Goal: Task Accomplishment & Management: Use online tool/utility

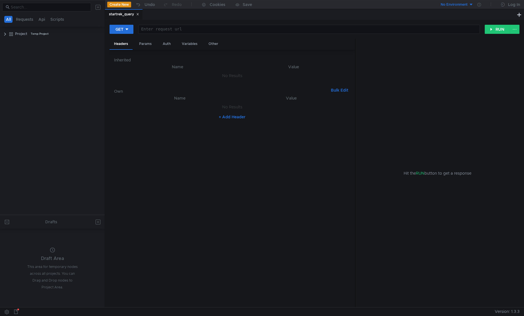
click at [225, 118] on button "+ Add Header" at bounding box center [232, 117] width 31 height 7
click at [252, 108] on div at bounding box center [292, 113] width 105 height 14
paste textarea "y1__xDDiumRpdT-ARjAByD7m_cCRA6fIR070bTf1LfzWtd7m6vTcgU"
type textarea "y1__xDDiumRpdT-ARjAByD7m_cCRA6fIR070bTf1LfzWtd7m6vTcgU"
click at [150, 110] on div at bounding box center [184, 113] width 108 height 14
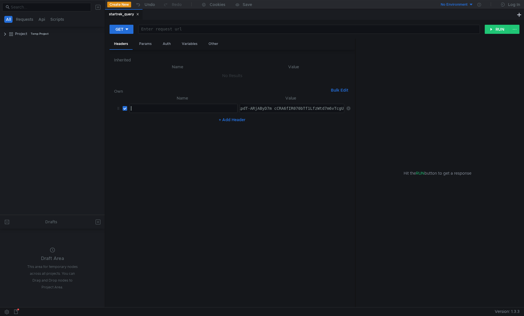
paste textarea "Authorization: OAuth <OAuth-токен>"
type textarea "Authorization: OAuth"
click at [164, 45] on div "Auth" at bounding box center [166, 44] width 17 height 11
click at [165, 59] on input at bounding box center [237, 59] width 212 height 8
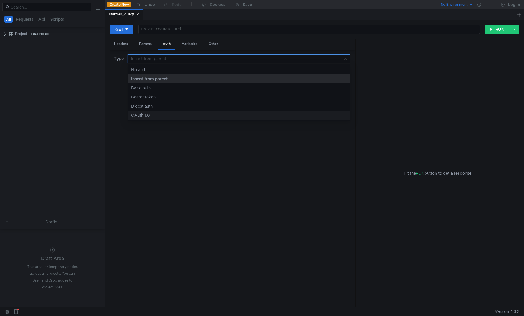
click at [155, 115] on div "OAuth 1.0" at bounding box center [239, 115] width 216 height 6
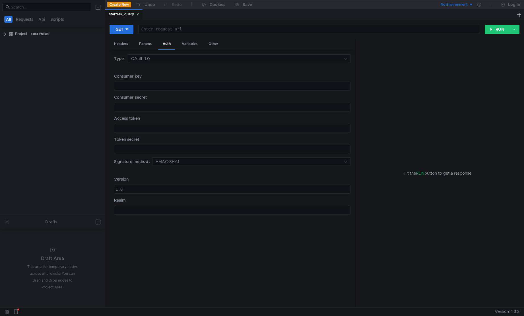
click at [133, 185] on div "1.0" at bounding box center [232, 189] width 236 height 9
type textarea "2.0"
click at [151, 89] on div at bounding box center [232, 91] width 236 height 14
click at [144, 129] on div at bounding box center [232, 133] width 236 height 14
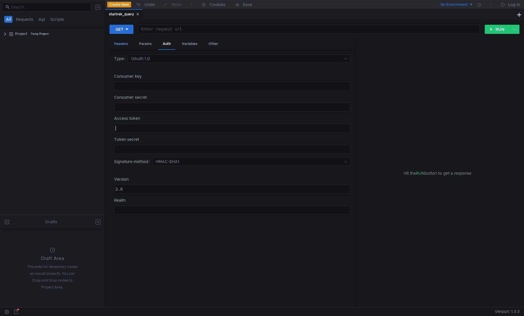
click at [121, 41] on div "Headers" at bounding box center [121, 44] width 23 height 11
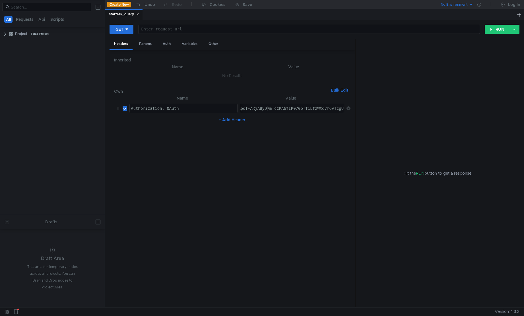
click at [265, 109] on div "y1__xDDiumRpdT-ARjAByD7m_cCRA6fIR070bTf1LfzWtd7m6vTcgU" at bounding box center [279, 113] width 132 height 14
click at [163, 45] on div "Auth" at bounding box center [166, 44] width 17 height 11
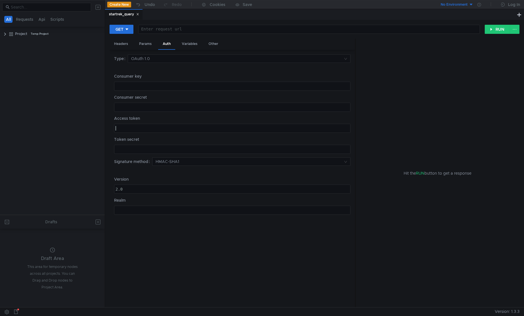
click at [145, 128] on div at bounding box center [232, 133] width 236 height 14
paste textarea "y1__xDDiumRpdT-ARjAByD7m_cCRA6fIR070bTf1LfzWtd7m6vTcgU"
type textarea "y1__xDDiumRpdT-ARjAByD7m_cCRA6fIR070bTf1LfzWtd7m6vTcgU"
click at [113, 45] on div "Headers" at bounding box center [121, 44] width 23 height 11
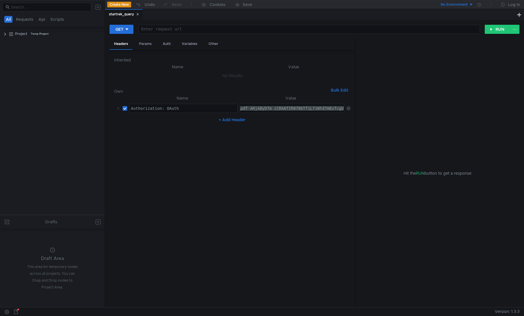
click at [124, 110] on input "checkbox" at bounding box center [125, 108] width 5 height 5
checkbox input "false"
click at [119, 108] on icon at bounding box center [119, 108] width 2 height 3
click at [348, 110] on icon at bounding box center [349, 108] width 4 height 4
click at [140, 48] on div "Params" at bounding box center [146, 44] width 22 height 11
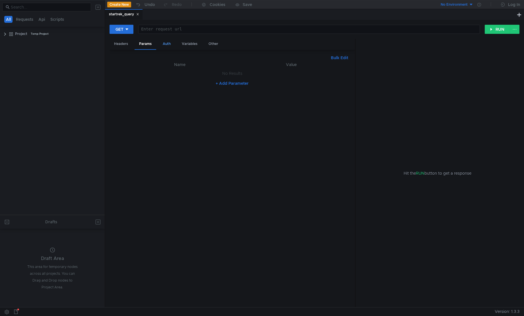
click at [171, 46] on div "Auth" at bounding box center [166, 44] width 17 height 11
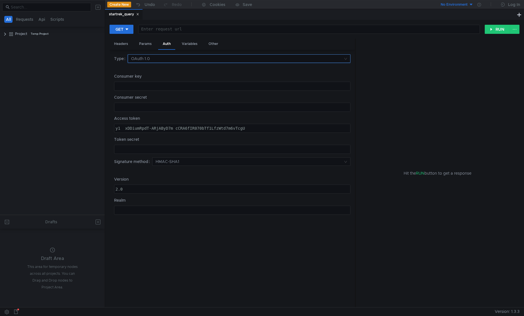
click at [185, 60] on input at bounding box center [237, 59] width 212 height 8
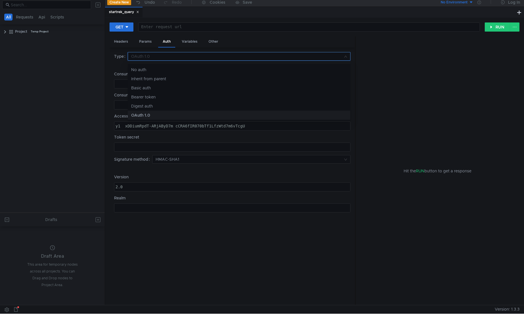
scroll to position [3, 0]
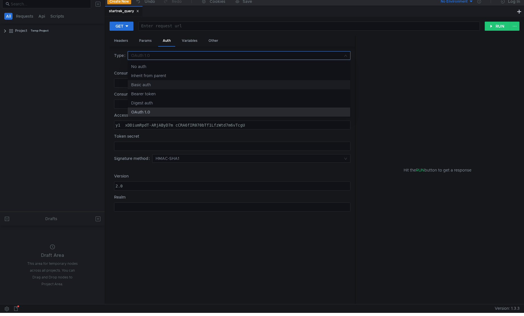
click at [140, 88] on div "Basic auth" at bounding box center [239, 85] width 216 height 6
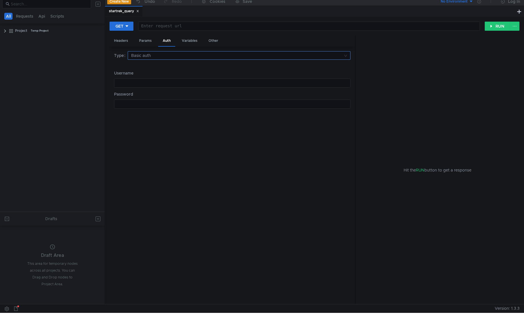
click at [147, 54] on input at bounding box center [237, 56] width 212 height 8
click at [148, 68] on div "No auth" at bounding box center [239, 66] width 216 height 6
click at [142, 55] on input at bounding box center [237, 56] width 212 height 8
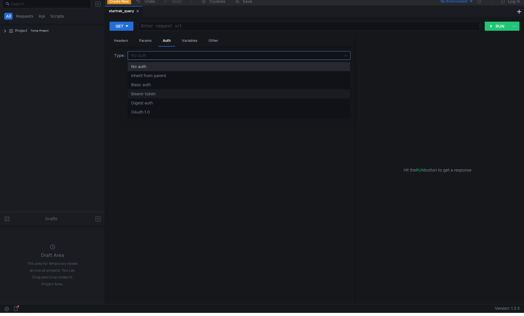
click at [134, 94] on div "Bearer token" at bounding box center [239, 94] width 216 height 6
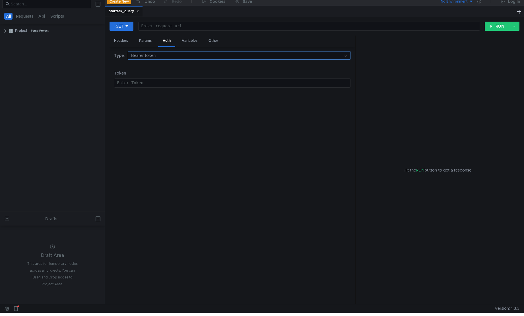
click at [141, 55] on input at bounding box center [237, 56] width 212 height 8
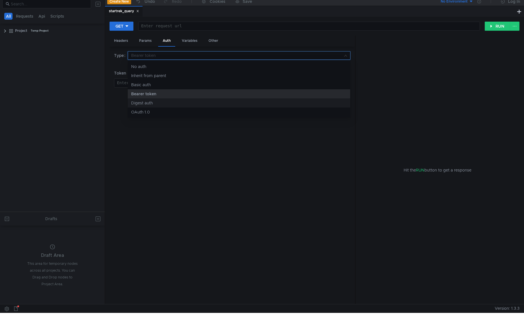
click at [140, 103] on div "Digest auth" at bounding box center [239, 103] width 216 height 6
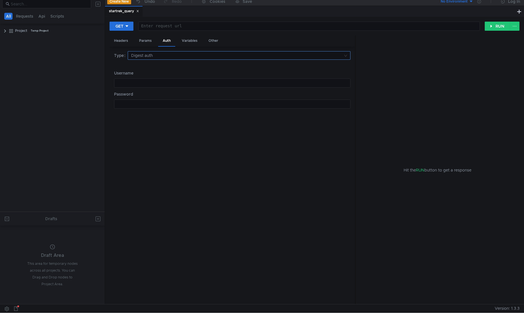
click at [145, 56] on input at bounding box center [237, 56] width 212 height 8
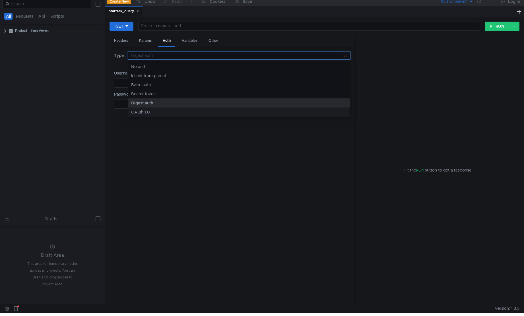
click at [149, 114] on div "OAuth 1.0" at bounding box center [239, 112] width 216 height 6
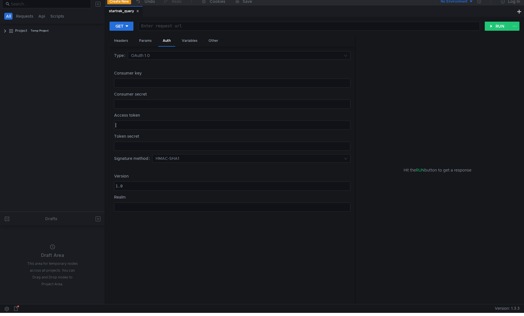
click at [155, 128] on div at bounding box center [232, 130] width 236 height 14
paste textarea "y1__xDDiumRpdT-ARjAByD7m_cCRA6fIR070bTf1LfzWtd7m6vTcgU"
type textarea "y1__xDDiumRpdT-ARjAByD7m_cCRA6fIR070bTf1LfzWtd7m6vTcgU"
click at [143, 185] on div "1.0" at bounding box center [232, 191] width 236 height 14
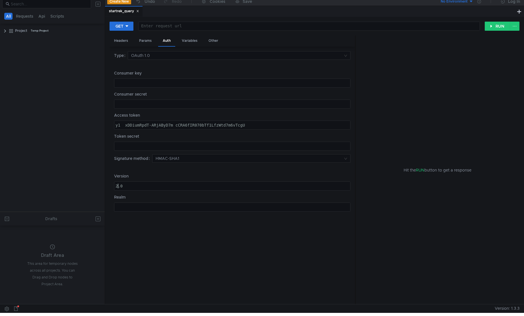
type textarea "2.0"
click at [162, 29] on div at bounding box center [309, 31] width 341 height 14
paste textarea "[DOMAIN_NAME]"
type textarea "[DOMAIN_NAME]"
click at [186, 41] on div "Variables" at bounding box center [189, 41] width 25 height 11
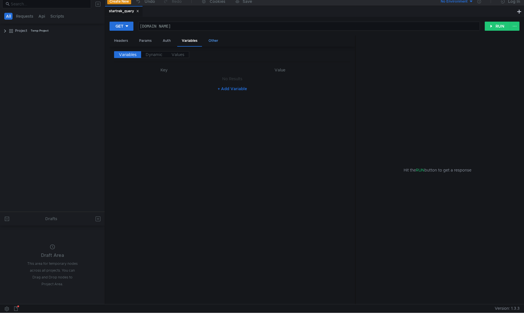
click at [207, 40] on div "Other" at bounding box center [213, 41] width 19 height 11
click at [146, 39] on div "Params" at bounding box center [146, 41] width 22 height 11
click at [497, 28] on button "RUN" at bounding box center [497, 26] width 25 height 9
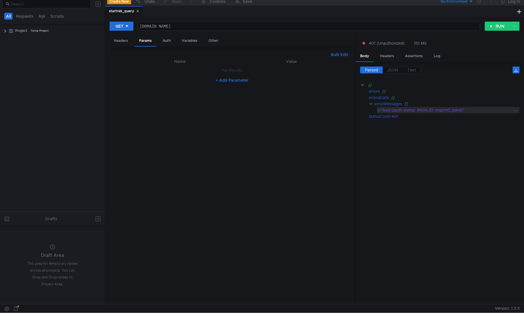
click at [440, 111] on div ""bad oauth status: INVALID: expired_token"" at bounding box center [446, 110] width 131 height 6
drag, startPoint x: 440, startPoint y: 111, endPoint x: 448, endPoint y: 112, distance: 8.3
click at [448, 112] on div ""bad oauth status: INVALID: expired_token"" at bounding box center [446, 110] width 131 height 6
copy div "expired_token"
click at [118, 43] on div "Headers" at bounding box center [121, 41] width 23 height 11
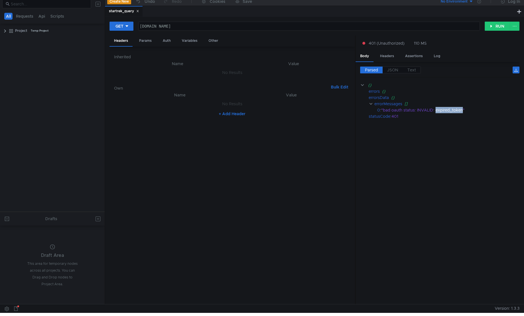
click at [231, 114] on button "+ Add Header" at bounding box center [232, 113] width 31 height 7
click at [201, 105] on div at bounding box center [184, 110] width 108 height 14
paste textarea "Authorization: OAuth <OAuth-токен>"
type textarea "Authorization"
click at [263, 107] on div at bounding box center [292, 110] width 105 height 14
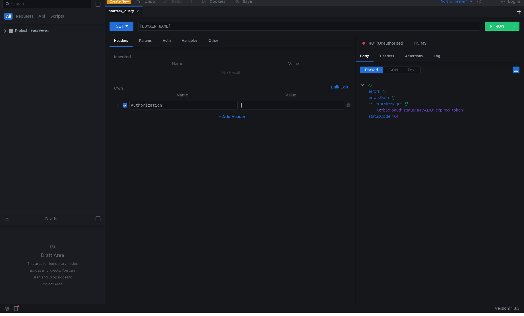
paste textarea "OAuth <OAuth-токен>"
type textarea "OAuth"
click at [169, 44] on div "Auth" at bounding box center [166, 41] width 17 height 11
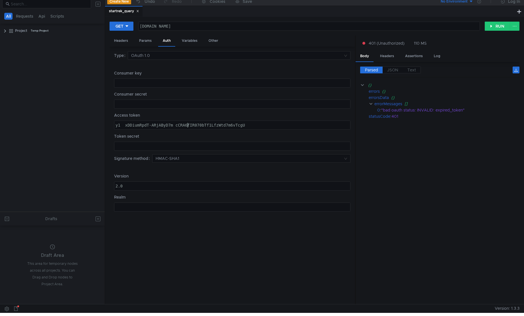
click at [188, 124] on div "y1__xDDiumRpdT-ARjAByD7m_cCRA6fIR070bTf1LfzWtd7m6vTcgU" at bounding box center [232, 130] width 236 height 14
click at [121, 42] on div "Headers" at bounding box center [121, 41] width 23 height 11
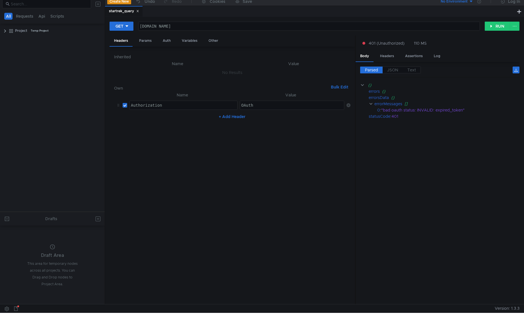
click at [263, 108] on div "OAuth" at bounding box center [292, 110] width 105 height 14
paste textarea "y1__xDDiumRpdT-ARjAByD7m_cCRA6fIR070bTf1LfzWtd7m6vTcgU"
type textarea "OAuth y1__xDDiumRpdT-ARjAByD7m_cCRA6fIR070bTf1LfzWtd7m6vTcgU"
click at [492, 27] on button "RUN" at bounding box center [497, 26] width 25 height 9
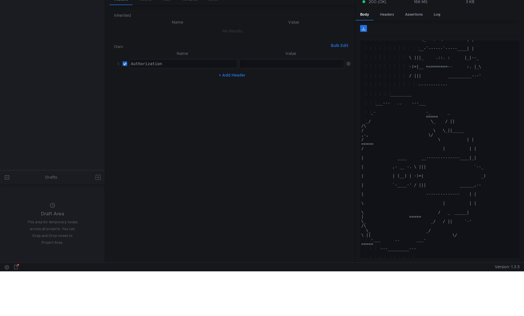
scroll to position [0, 0]
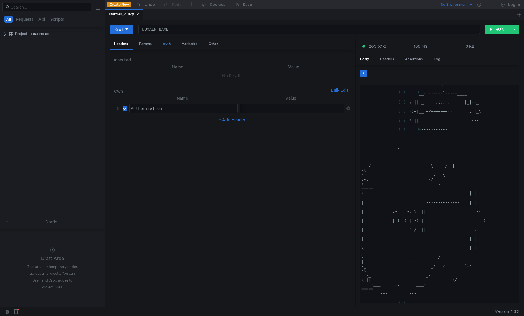
click at [168, 47] on div "Auth" at bounding box center [166, 44] width 17 height 11
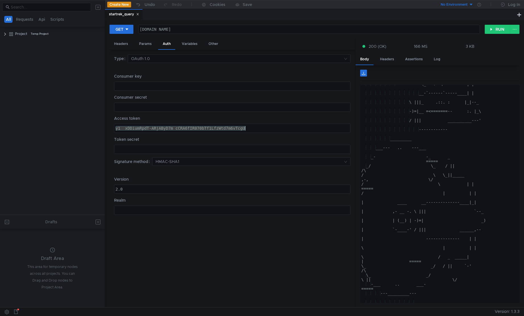
click at [133, 129] on div "y1__xDDiumRpdT-ARjAByD7m_cCRA6fIR070bTf1LfzWtd7m6vTcgU" at bounding box center [232, 128] width 236 height 9
click at [253, 60] on input at bounding box center [237, 59] width 212 height 8
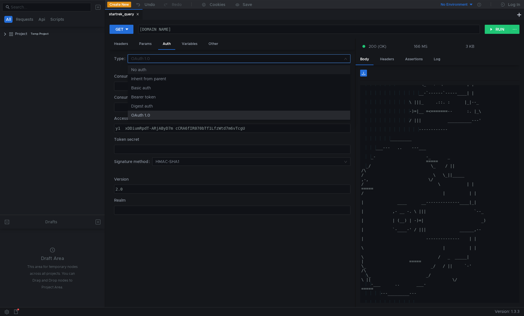
click at [240, 69] on div "No auth" at bounding box center [239, 70] width 216 height 6
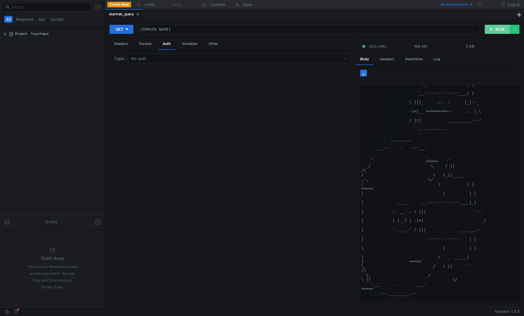
click at [497, 31] on button "RUN" at bounding box center [497, 29] width 25 height 9
click at [120, 44] on div "Headers" at bounding box center [121, 44] width 23 height 11
click at [145, 45] on div "Params" at bounding box center [146, 44] width 22 height 11
click at [199, 29] on div "[DOMAIN_NAME]" at bounding box center [309, 34] width 341 height 14
click at [17, 311] on icon at bounding box center [16, 312] width 4 height 5
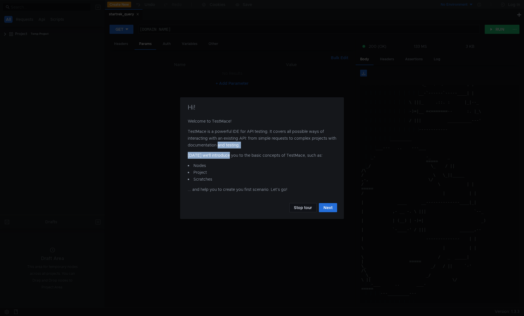
drag, startPoint x: 226, startPoint y: 149, endPoint x: 230, endPoint y: 159, distance: 10.8
click at [230, 159] on div "Welcome to TestMace! TestMace is a powerful IDE for API testing. It covers all …" at bounding box center [262, 157] width 150 height 79
click at [230, 159] on p "Today we'll introduce you to the basic concepts of TestMace, such as:" at bounding box center [262, 157] width 149 height 10
click at [303, 210] on button "Stop tour" at bounding box center [302, 207] width 27 height 9
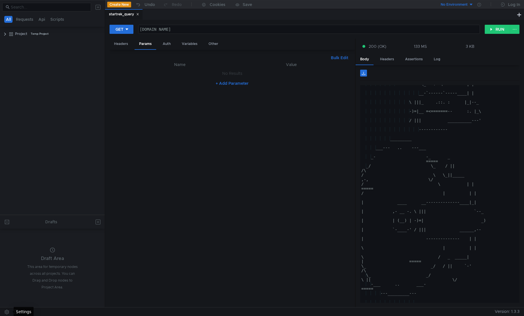
click at [8, 312] on button at bounding box center [6, 312] width 9 height 9
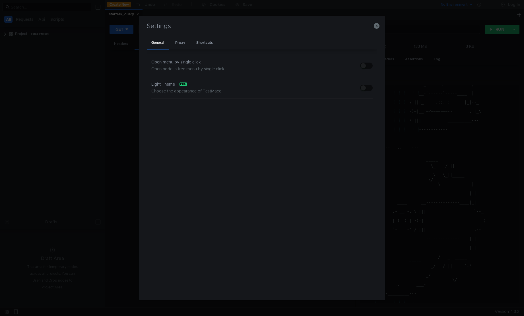
click at [365, 89] on button "button" at bounding box center [366, 88] width 13 height 6
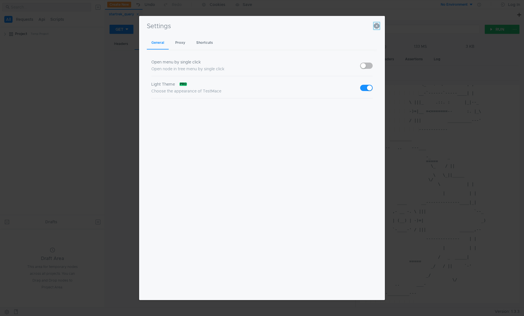
click at [376, 26] on icon "button" at bounding box center [377, 26] width 6 height 6
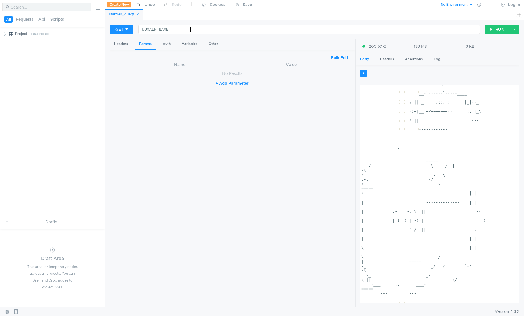
click at [208, 30] on div "[DOMAIN_NAME]" at bounding box center [309, 34] width 341 height 14
click at [133, 112] on nz-table "Name Value No Results + Add Parameter" at bounding box center [232, 182] width 236 height 242
click at [165, 44] on div "Auth" at bounding box center [166, 44] width 17 height 11
click at [148, 46] on div "Params" at bounding box center [146, 44] width 22 height 11
click at [196, 45] on div "Variables" at bounding box center [189, 44] width 25 height 11
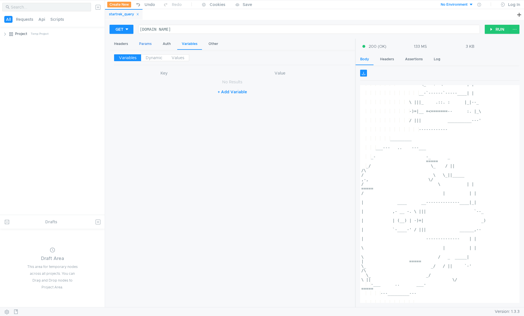
click at [144, 46] on div "Params" at bounding box center [146, 44] width 22 height 11
click at [224, 83] on button "+ Add Parameter" at bounding box center [232, 83] width 38 height 7
click at [165, 75] on div at bounding box center [184, 80] width 108 height 14
type textarea "й"
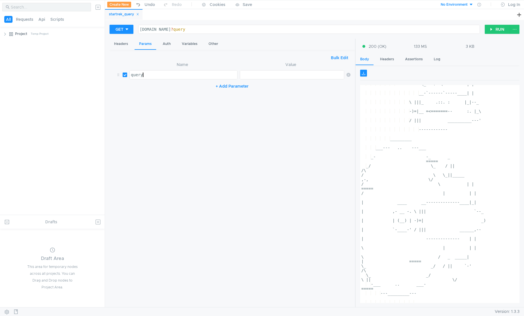
type textarea "query"
paste textarea "Updated: >="
paste textarea "[DATE] 00:00:00"
type textarea "Updated: >="[DATE] 00:00:00""
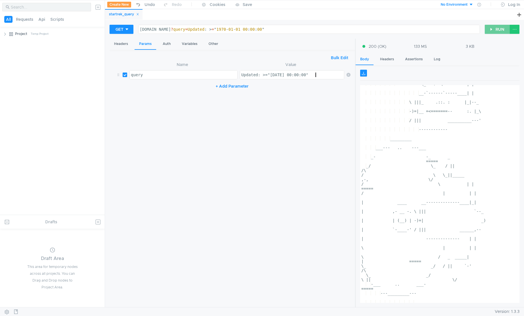
click at [494, 30] on button "RUN" at bounding box center [497, 29] width 25 height 9
click at [191, 29] on div "[DOMAIN_NAME] ? query = Updated : > = " [DATE] 00 : 00 : 00 "" at bounding box center [309, 34] width 341 height 14
paste textarea "/v2/issues"
type textarea "[DOMAIN_NAME][URL]: >="[DATE] 00:00:00""
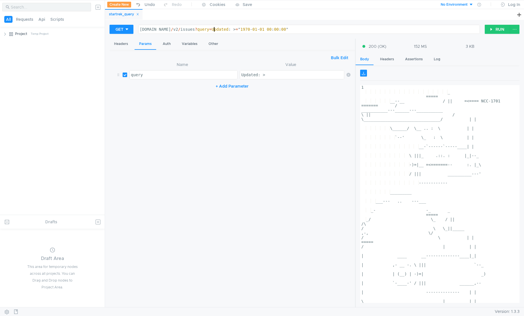
scroll to position [0, 2]
click at [491, 31] on button "RUN" at bounding box center [497, 29] width 25 height 9
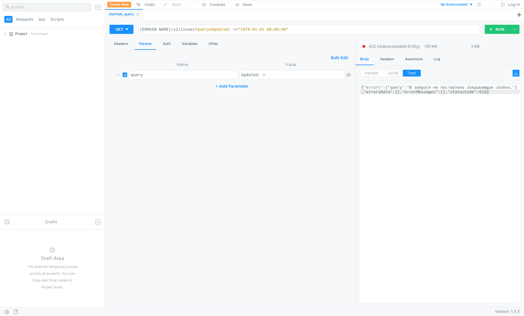
scroll to position [0, 1]
click at [280, 76] on div "Updated: >" at bounding box center [292, 80] width 105 height 14
drag, startPoint x: 261, startPoint y: 31, endPoint x: 282, endPoint y: 31, distance: 21.1
click at [282, 31] on div "[DOMAIN_NAME] / v2 / issues ? query = Updated : > = " [DATE] 00 : 00 : 00 "" at bounding box center [309, 34] width 341 height 14
click at [282, 31] on div "[DOMAIN_NAME] / v2 / issues ? query = Updated : > = " [DATE] 00 : 00 : 00 "" at bounding box center [309, 29] width 341 height 9
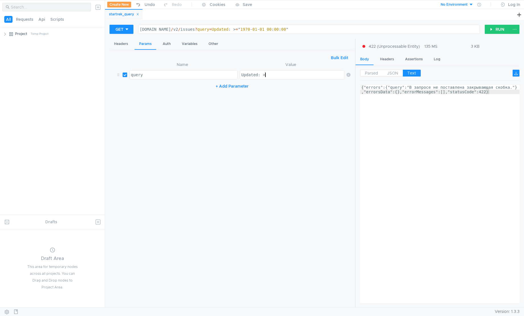
click at [294, 75] on div "Updated: >" at bounding box center [292, 80] width 105 height 14
type textarea "Updated: >="[DATE] 00:00:00""
click at [488, 33] on button "RUN" at bounding box center [497, 29] width 25 height 9
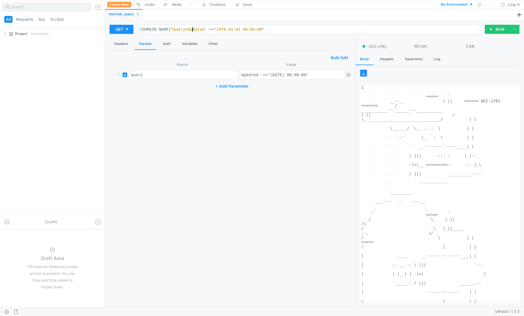
click at [192, 30] on div "[DOMAIN_NAME] ? query = Updated : > = " [DATE] 00 : 00 : 00 "" at bounding box center [309, 34] width 341 height 14
click at [191, 29] on div "[DOMAIN_NAME] ? query = Updated : > = " [DATE] 00 : 00 : 00 "" at bounding box center [309, 34] width 341 height 14
paste textarea "/v2/issues"
type textarea "[DOMAIN_NAME][URL]: >="[DATE] 00:00:00""
click at [262, 73] on div "Updated: >="[DATE] 00:00:00"" at bounding box center [292, 80] width 105 height 14
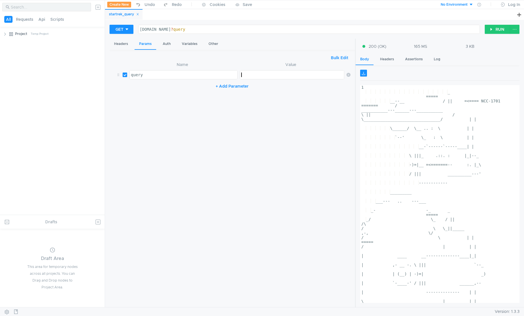
scroll to position [0, 0]
click at [191, 30] on div "[DOMAIN_NAME] ? query" at bounding box center [309, 34] width 341 height 14
click at [186, 33] on div "[DOMAIN_NAME] /? query" at bounding box center [309, 34] width 341 height 14
paste textarea "[URL][DOMAIN_NAME]"
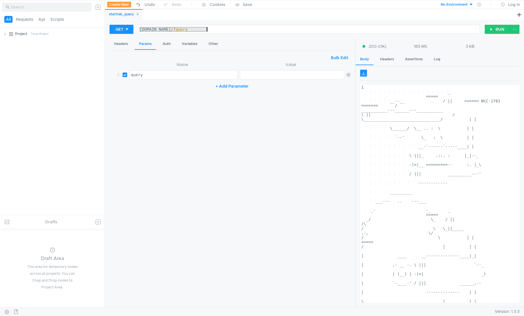
type textarea "[URL][DOMAIN_NAME]"
click at [165, 95] on nz-table "Name Value No Results + Add Parameter" at bounding box center [232, 182] width 236 height 242
click at [218, 87] on button "+ Add Parameter" at bounding box center [232, 83] width 38 height 7
click at [181, 79] on div at bounding box center [184, 80] width 108 height 14
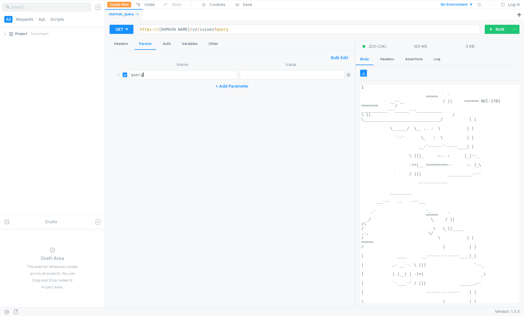
type textarea "query"
paste textarea "Updated: >="
paste textarea "[DATE] 00:00:00"
click at [490, 30] on button "RUN" at bounding box center [497, 29] width 25 height 9
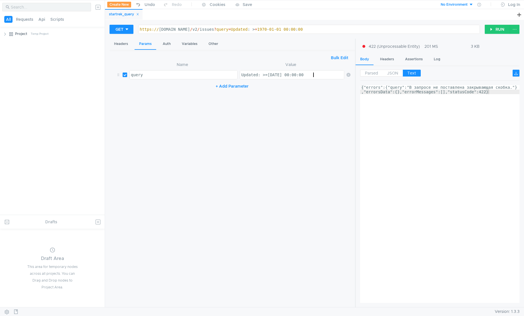
click at [320, 75] on div "Updated: >=[DATE] 00:00:00" at bounding box center [292, 80] width 105 height 14
click at [491, 30] on button "RUN" at bounding box center [497, 29] width 25 height 9
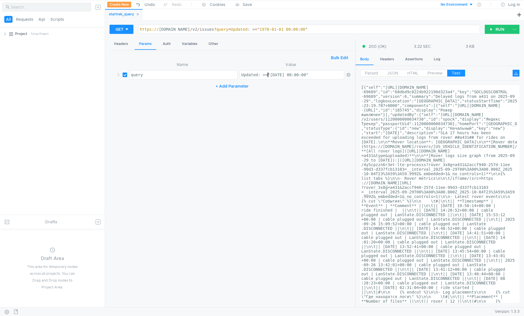
click at [266, 75] on div "Updated: >="[DATE] 00:00:00"" at bounding box center [292, 80] width 105 height 14
click at [327, 76] on div "Updated: >="[DATE] 00:00:00"" at bounding box center [292, 80] width 105 height 14
type textarea "Updated: >="[DATE] 00:00:00" "Sort By": Created"
click at [493, 28] on button "RUN" at bounding box center [497, 29] width 25 height 9
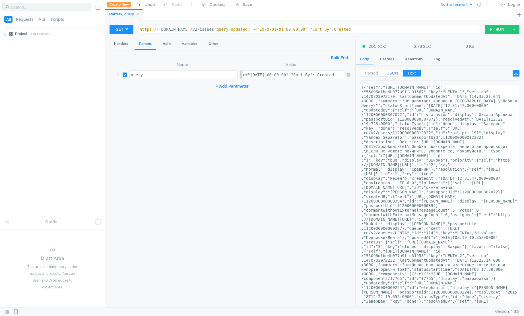
click at [397, 73] on span "JSON" at bounding box center [392, 73] width 11 height 5
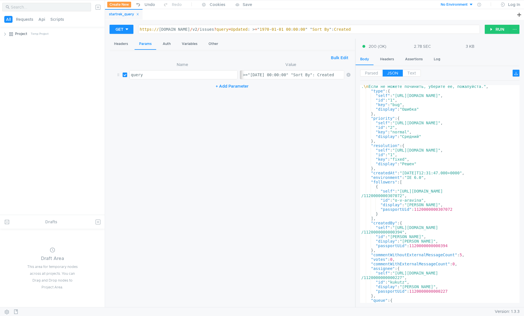
scroll to position [65, 0]
click at [379, 172] on div ""description" : "Вот эта: [URL][DOMAIN_NAME] =763197#bookmarklet \n Ошибка ява-…" at bounding box center [438, 193] width 157 height 236
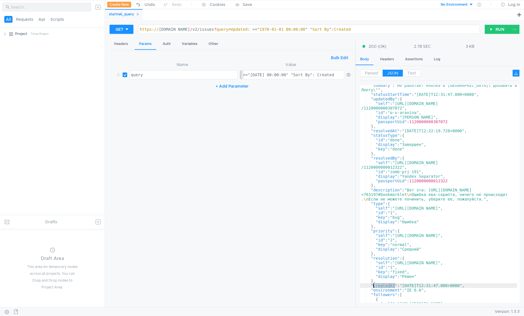
scroll to position [0, 0]
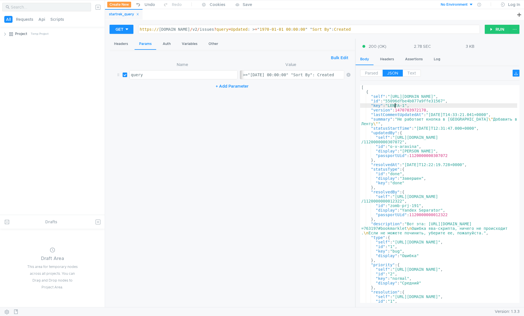
click at [396, 105] on div "[ { "self" : "[URL][DOMAIN_NAME]" , "id" : "55096dfbe4b077a9ffe31567" , "key" :…" at bounding box center [438, 198] width 157 height 227
type textarea ""key": "LENTA-1","
drag, startPoint x: 396, startPoint y: 105, endPoint x: 406, endPoint y: 108, distance: 10.2
click at [406, 108] on div "[ { "self" : "[URL][DOMAIN_NAME]" , "id" : "55096dfbe4b077a9ffe31567" , "key" :…" at bounding box center [438, 198] width 157 height 227
click at [376, 31] on div "https:// [DOMAIN_NAME] / v2 / issues ? query = Updated : > = " [DATE] 00 : 00 :…" at bounding box center [309, 34] width 341 height 14
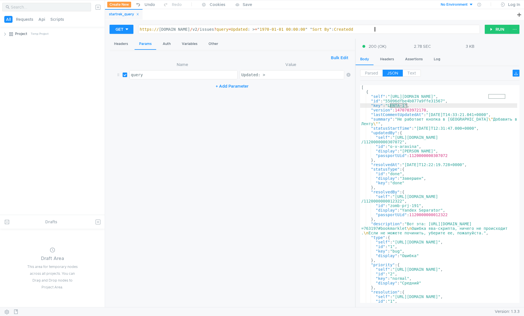
scroll to position [0, 17]
type textarea "[URL][DOMAIN_NAME]: >="[DATE] 00:00:00" "Sort By": Created"
click at [321, 77] on div "Updated: >="[DATE] 00:00:00" "Sort By": Created" at bounding box center [302, 80] width 125 height 14
click at [327, 85] on div "+ Add Parameter" at bounding box center [232, 86] width 236 height 9
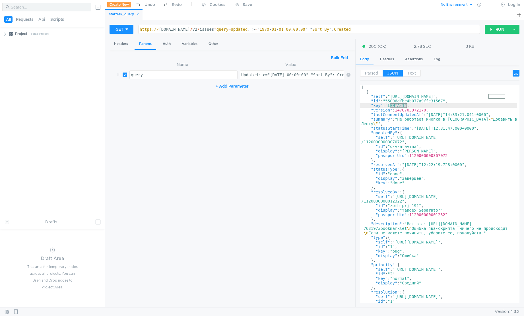
click at [338, 57] on button "Bulk Edit" at bounding box center [340, 57] width 22 height 7
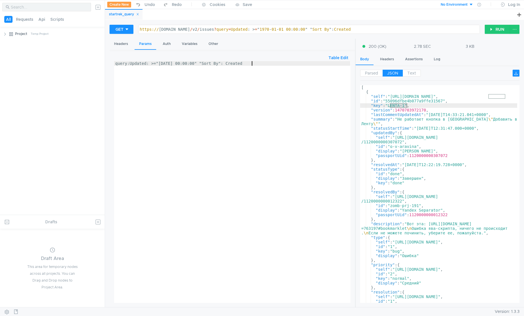
click at [291, 71] on div "query:Updated: >="[DATE] 00:00:00" "Sort By": Created" at bounding box center [232, 186] width 236 height 251
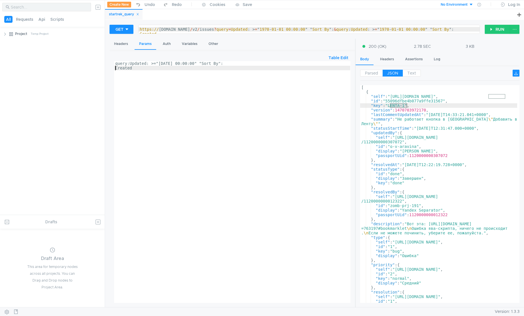
scroll to position [0, 0]
click at [490, 31] on button "RUN" at bounding box center [497, 29] width 25 height 9
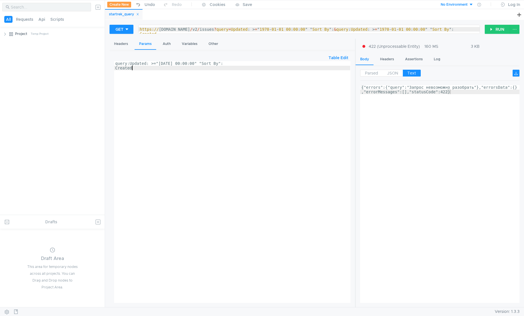
click at [319, 76] on div "query:Updated: >="[DATE] 00:00:00" "Sort By": Created" at bounding box center [232, 186] width 236 height 251
type textarea "query:Updated: >="[DATE] 00:00:00" "Sort By": Created"
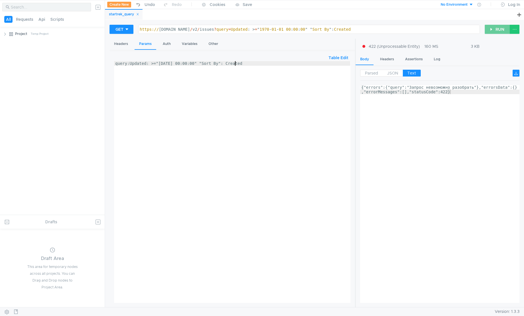
click at [495, 30] on button "RUN" at bounding box center [497, 29] width 25 height 9
